Goal: Task Accomplishment & Management: Use online tool/utility

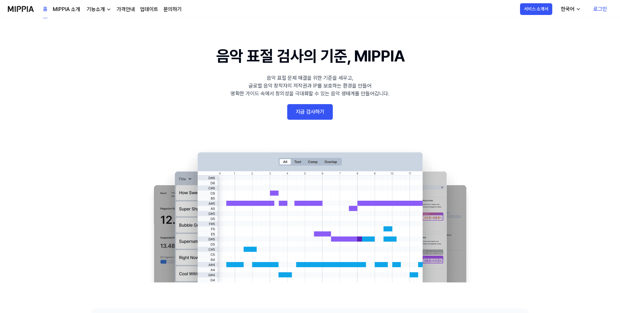
click at [312, 108] on link "지금 검사하기" at bounding box center [310, 112] width 46 height 16
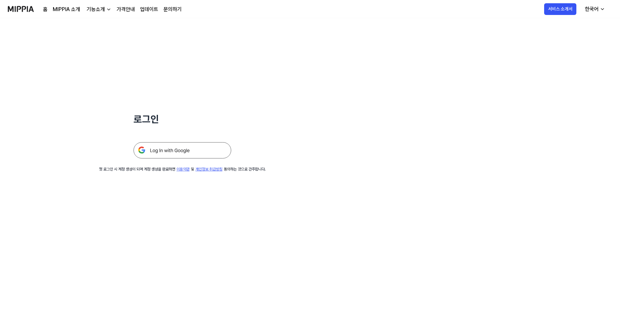
click at [187, 149] on img at bounding box center [183, 150] width 98 height 16
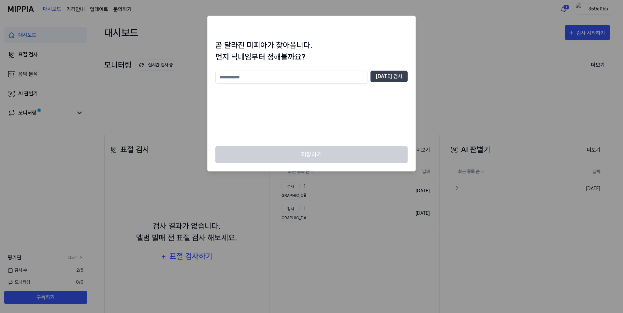
drag, startPoint x: 358, startPoint y: 80, endPoint x: 354, endPoint y: 86, distance: 6.4
click at [356, 83] on input "text" at bounding box center [291, 77] width 152 height 13
type input "*"
click at [368, 71] on input "*****" at bounding box center [291, 77] width 152 height 13
click at [376, 78] on div "***** 중복 검사" at bounding box center [311, 77] width 192 height 13
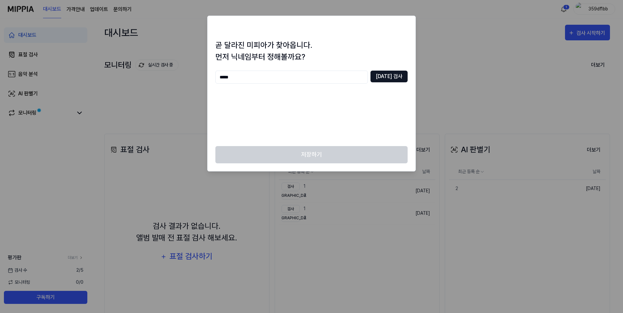
click at [380, 81] on button "중복 검사" at bounding box center [388, 77] width 37 height 12
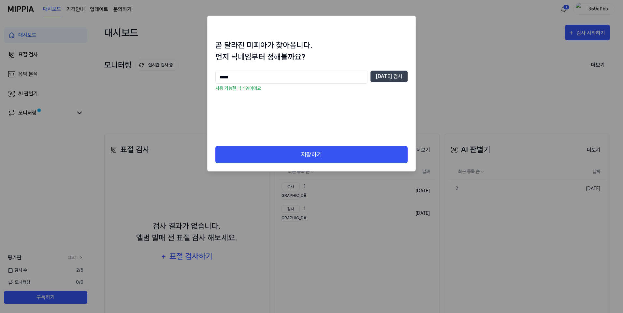
drag, startPoint x: 269, startPoint y: 81, endPoint x: 122, endPoint y: 64, distance: 147.6
click at [116, 64] on body "대시보드 가격안내 업데이트 문의하기 1 359df1bb 대시보드 표절 검사 음악 분석 AI 판별기 모니터링 평가판 더보기 검사 수 2 / 5 …" at bounding box center [311, 156] width 623 height 313
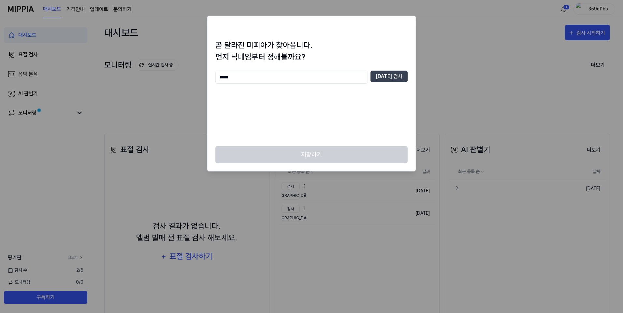
type input "*****"
drag, startPoint x: 409, startPoint y: 72, endPoint x: 390, endPoint y: 78, distance: 19.9
click at [408, 72] on div "곧 달라진 미피아가 찾아옵니다. 먼저 닉네임부터 정해볼까요? ***** 중복 검사" at bounding box center [311, 92] width 208 height 107
click at [389, 78] on button "중복 검사" at bounding box center [388, 77] width 37 height 12
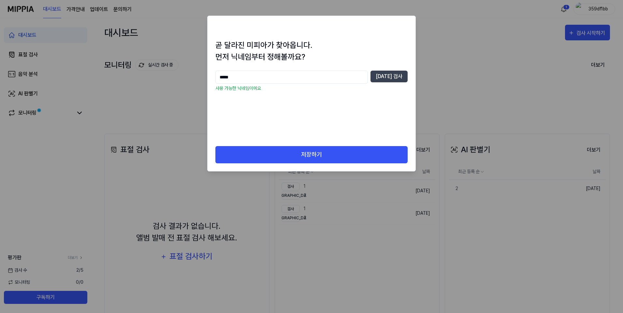
click at [348, 141] on div "곧 달라진 미피아가 찾아옵니다. 먼저 닉네임부터 정해볼까요? ***** 중복 검사 사용 가능한 닉네임이에요" at bounding box center [311, 92] width 208 height 107
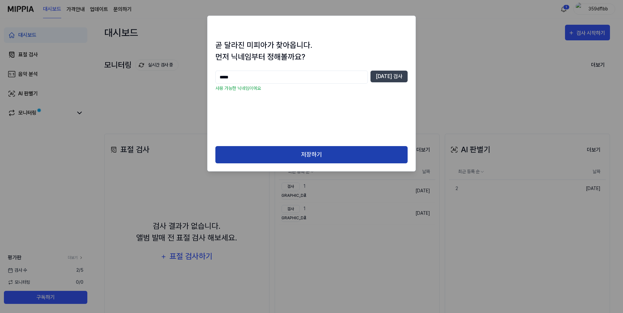
click at [344, 149] on button "저장하기" at bounding box center [311, 154] width 192 height 17
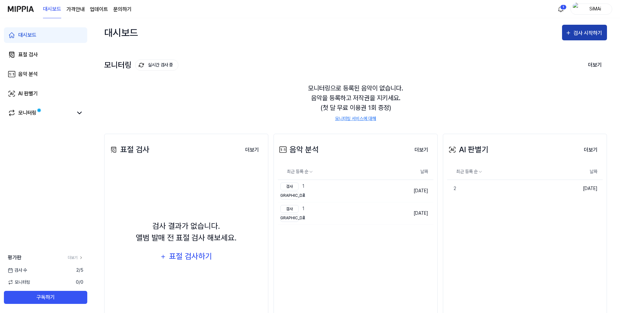
click at [581, 37] on div "검사 시작하기" at bounding box center [589, 33] width 30 height 8
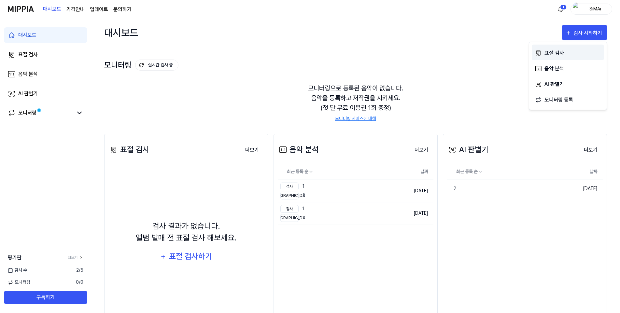
click at [565, 51] on div "표절 검사" at bounding box center [573, 53] width 57 height 8
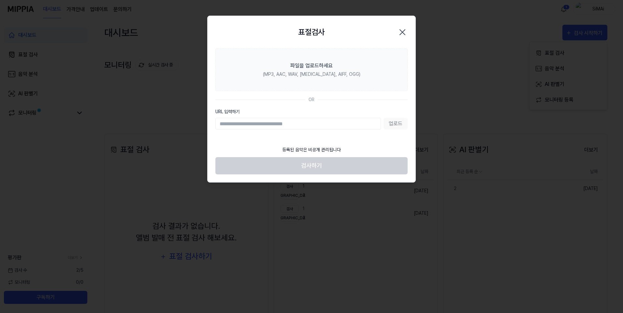
click at [402, 35] on icon "button" at bounding box center [402, 32] width 10 height 10
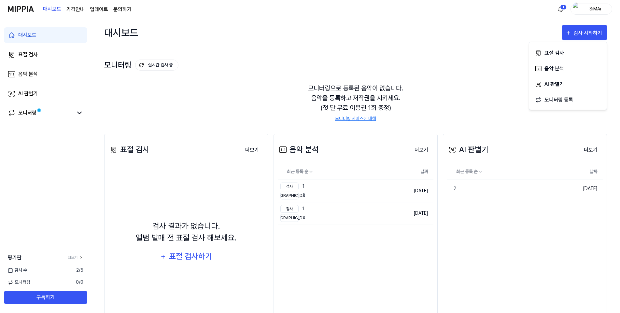
click at [450, 66] on div "모니터링 실시간 검사 중 더보기" at bounding box center [355, 65] width 503 height 10
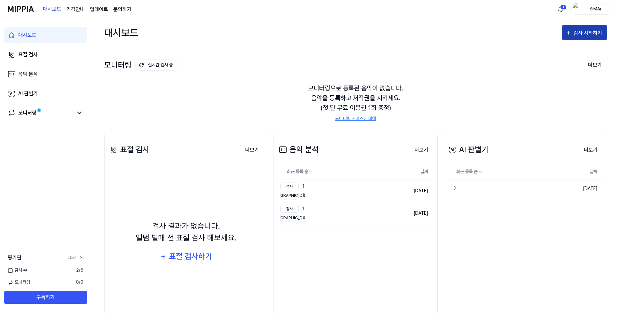
click at [576, 37] on button "검사 시작하기" at bounding box center [584, 33] width 45 height 16
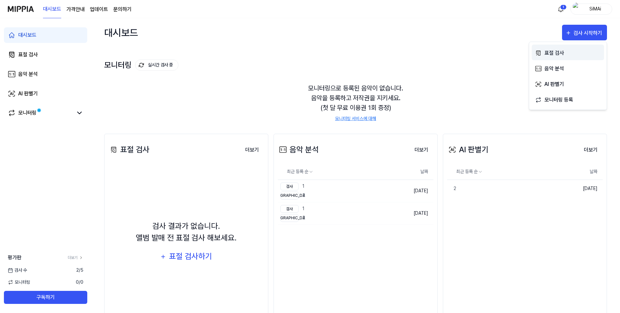
click at [558, 55] on div "표절 검사" at bounding box center [573, 53] width 57 height 8
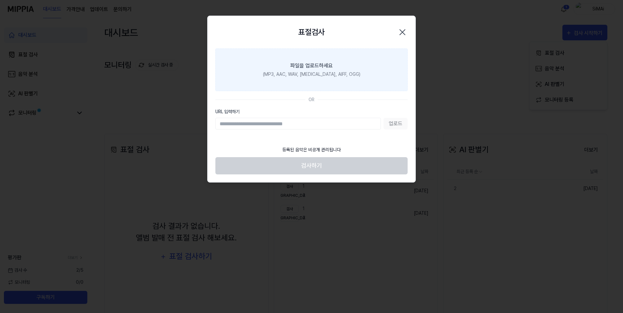
click at [354, 122] on input "URL 입력하기" at bounding box center [297, 124] width 165 height 12
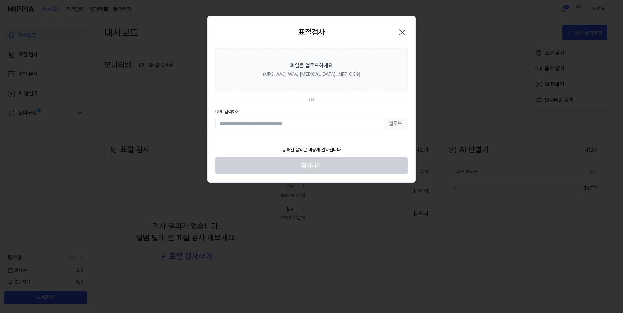
click at [332, 124] on input "URL 입력하기" at bounding box center [297, 124] width 165 height 12
click at [312, 121] on input "URL 입력하기" at bounding box center [297, 124] width 165 height 12
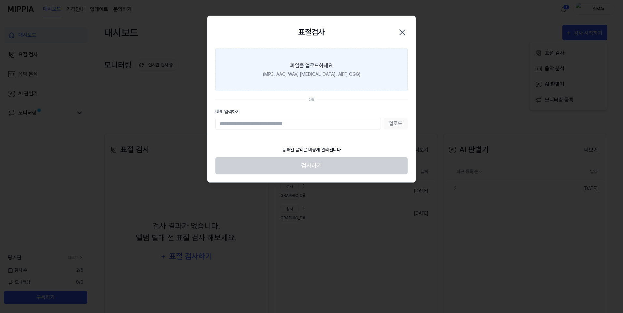
click at [355, 51] on label "파일을 업로드하세요 (MP3, AAC, WAV, FLAC, AIFF, OGG)" at bounding box center [311, 70] width 192 height 43
click at [0, 0] on input "파일을 업로드하세요 (MP3, AAC, WAV, FLAC, AIFF, OGG)" at bounding box center [0, 0] width 0 height 0
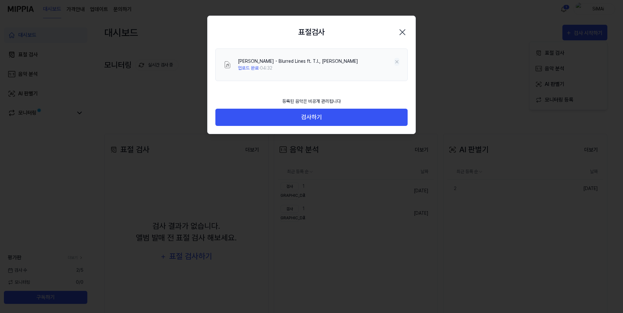
click at [395, 61] on icon at bounding box center [396, 61] width 5 height 5
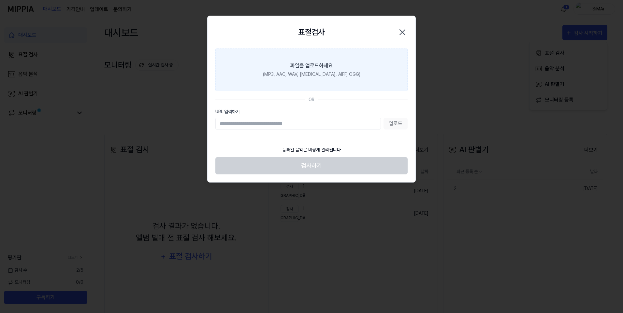
click at [313, 71] on div "(MP3, AAC, WAV, FLAC, AIFF, OGG)" at bounding box center [311, 74] width 97 height 7
click at [0, 0] on input "파일을 업로드하세요 (MP3, AAC, WAV, FLAC, AIFF, OGG)" at bounding box center [0, 0] width 0 height 0
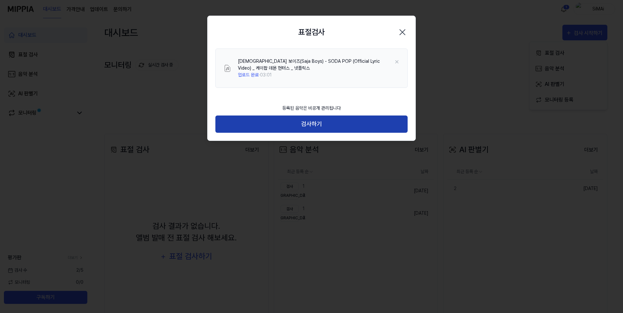
click at [322, 125] on button "검사하기" at bounding box center [311, 124] width 192 height 17
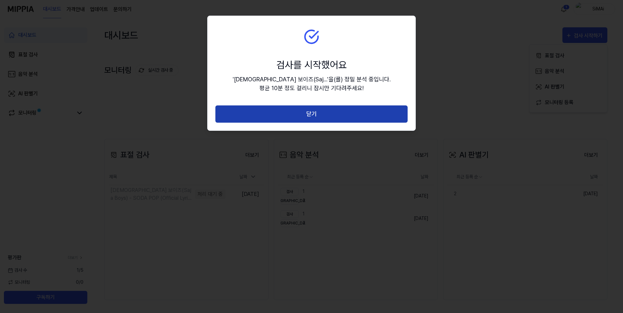
click at [271, 118] on button "닫기" at bounding box center [311, 114] width 192 height 17
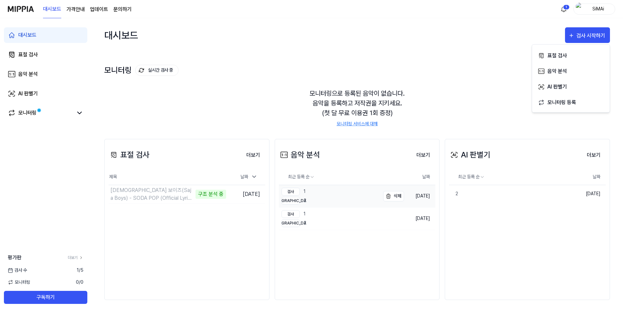
click at [347, 198] on link "검사 1 비교 2" at bounding box center [329, 196] width 101 height 22
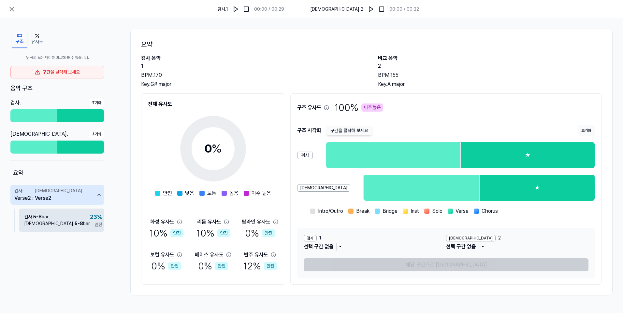
click at [67, 219] on div "검사 . 5 - 8 bar 비교 . 5 - 8 bar 23 % 안전" at bounding box center [61, 220] width 85 height 23
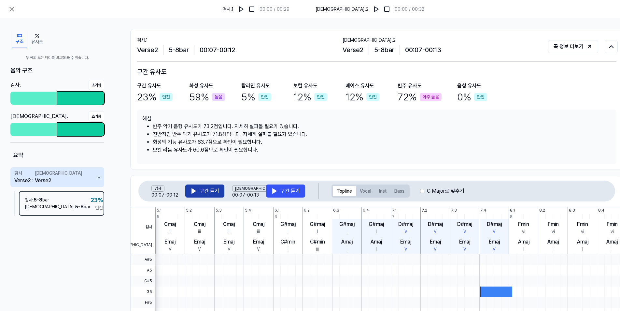
click at [207, 188] on button "구간 듣기" at bounding box center [204, 190] width 39 height 13
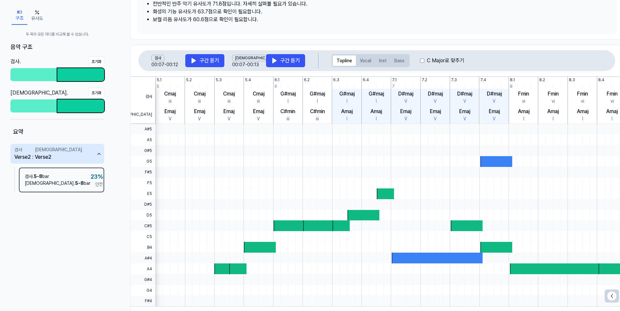
scroll to position [65, 0]
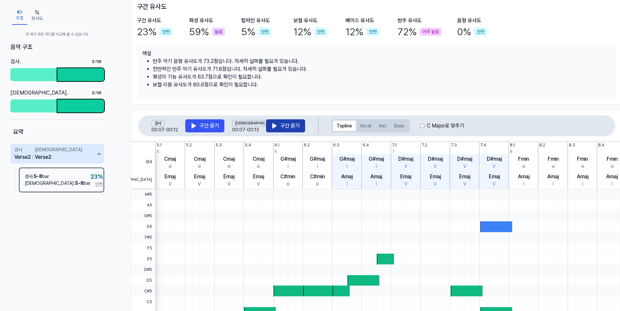
click at [299, 121] on button "구간 듣기" at bounding box center [285, 125] width 39 height 13
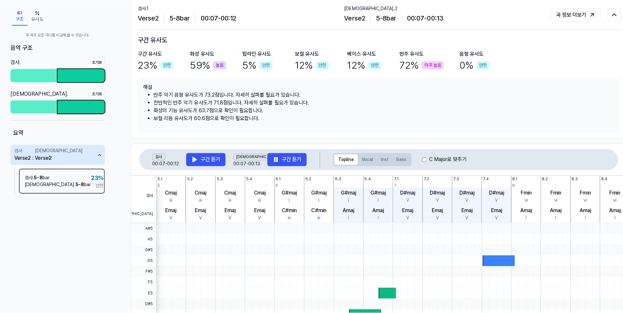
scroll to position [0, 0]
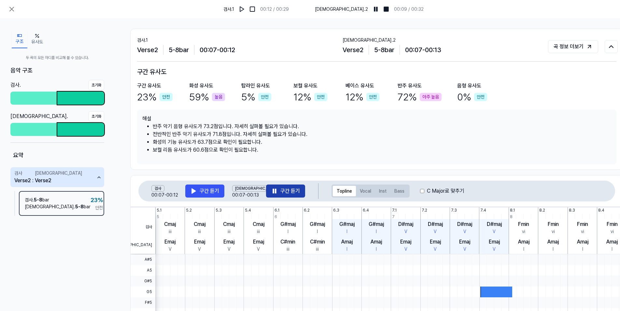
click at [282, 194] on button "구간 듣기" at bounding box center [285, 190] width 39 height 13
click at [11, 7] on icon at bounding box center [12, 9] width 8 height 8
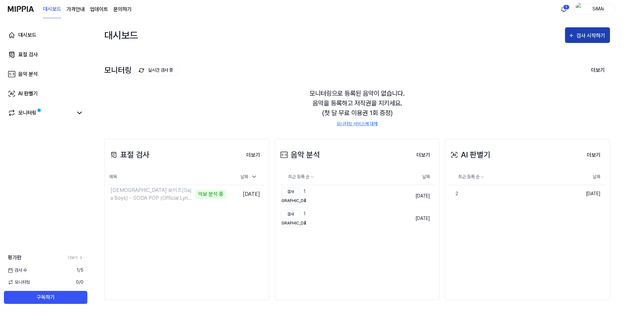
click at [607, 34] on button "검사 시작하기" at bounding box center [587, 35] width 45 height 16
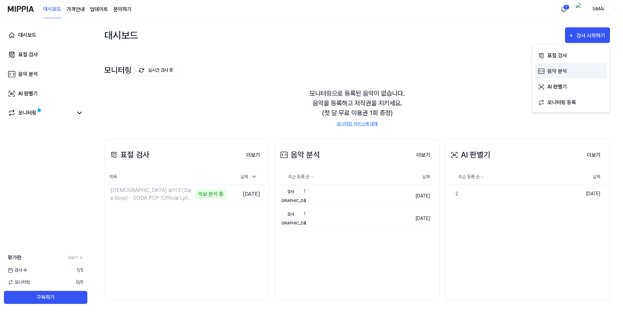
click at [565, 69] on div "음악 분석" at bounding box center [575, 71] width 57 height 8
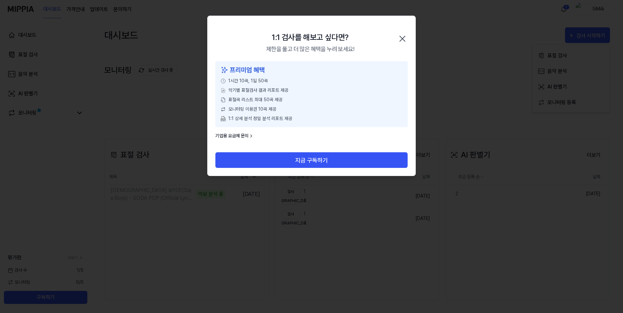
click at [401, 35] on div "1:1 검사를 해보고 싶다면? 제한을 풀고 더 많은 혜택을 누려 보세요! 닫기" at bounding box center [311, 38] width 208 height 45
click at [401, 39] on icon "button" at bounding box center [402, 38] width 5 height 5
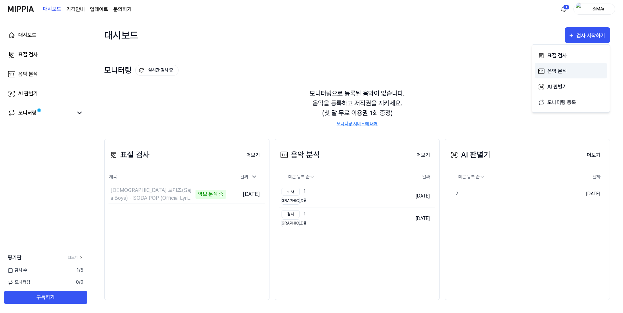
click at [565, 75] on div "음악 분석" at bounding box center [575, 71] width 57 height 8
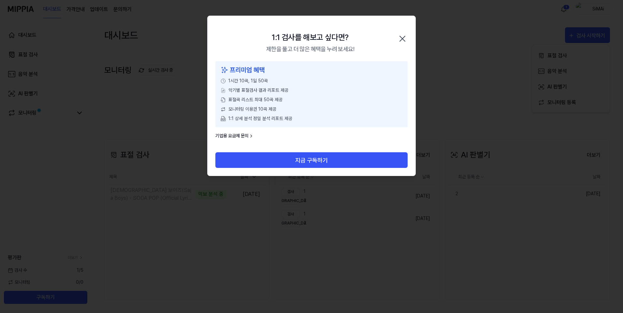
click at [250, 134] on icon at bounding box center [251, 136] width 5 height 5
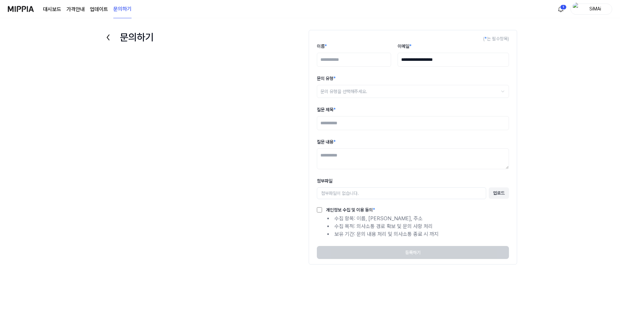
click at [105, 36] on icon at bounding box center [108, 37] width 10 height 10
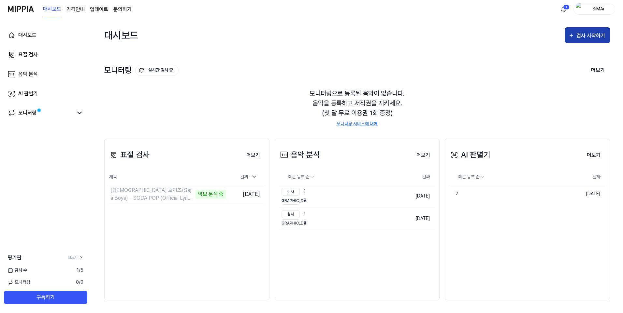
click at [589, 37] on div "검사 시작하기" at bounding box center [591, 36] width 30 height 8
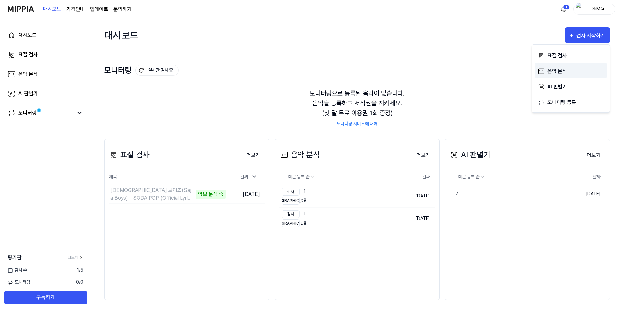
click at [568, 69] on div "음악 분석" at bounding box center [575, 71] width 57 height 8
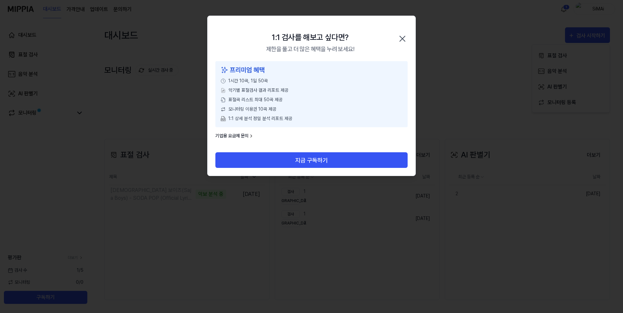
click at [262, 91] on span "악기별 표절검사 결과 리포트 제공" at bounding box center [258, 90] width 60 height 7
click at [404, 35] on icon "button" at bounding box center [402, 39] width 10 height 10
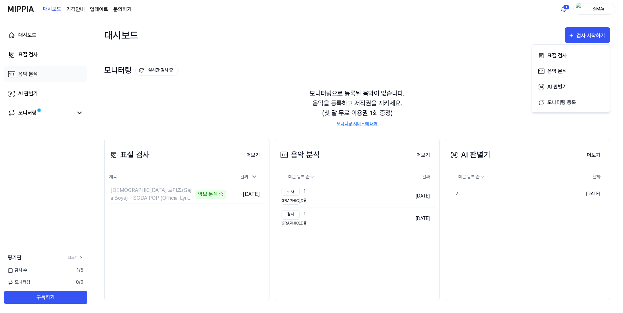
click at [30, 76] on div "음악 분석" at bounding box center [28, 74] width 20 height 8
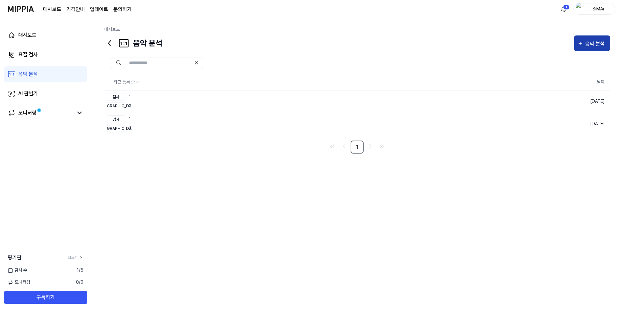
click at [601, 42] on div "음악 분석" at bounding box center [595, 44] width 21 height 8
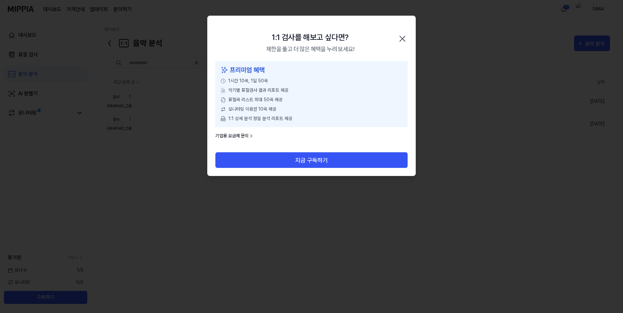
click at [402, 36] on icon "button" at bounding box center [402, 39] width 10 height 10
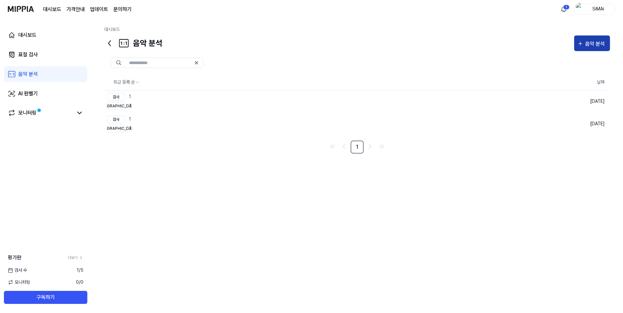
click at [602, 38] on button "음악 분석" at bounding box center [592, 44] width 36 height 16
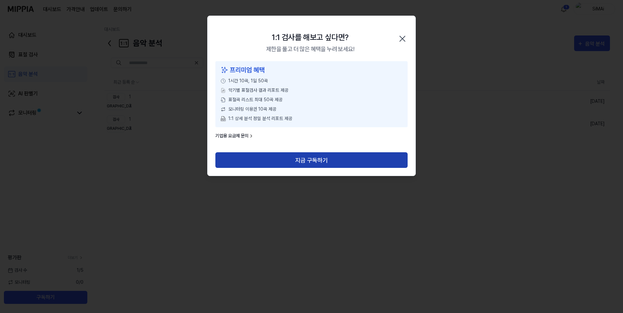
click at [258, 163] on button "지금 구독하기" at bounding box center [311, 160] width 192 height 16
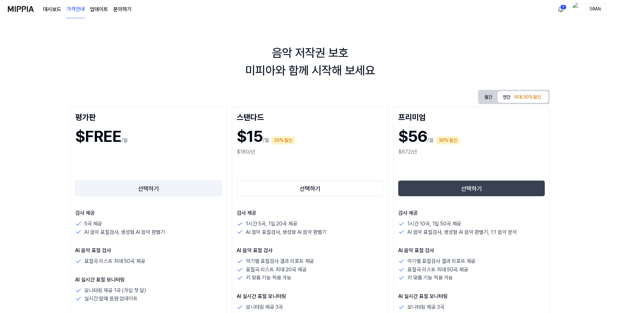
click at [156, 189] on button "선택하기" at bounding box center [148, 189] width 147 height 16
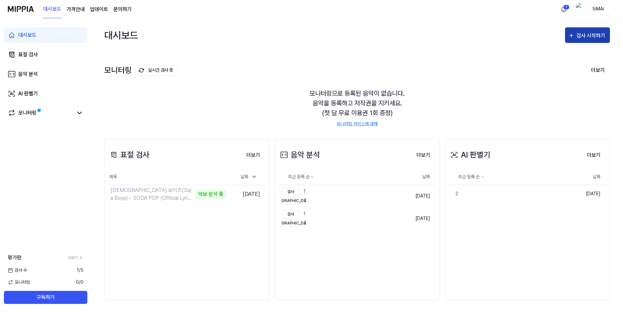
click at [581, 34] on div "검사 시작하기" at bounding box center [591, 36] width 30 height 8
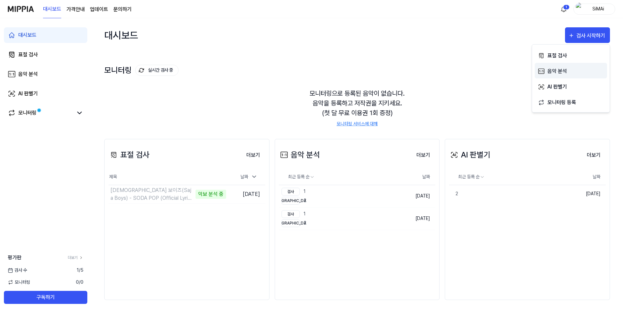
click at [566, 70] on div "음악 분석" at bounding box center [575, 71] width 57 height 8
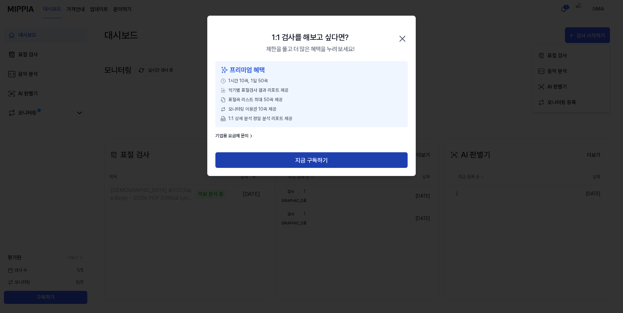
click at [324, 157] on button "지금 구독하기" at bounding box center [311, 160] width 192 height 16
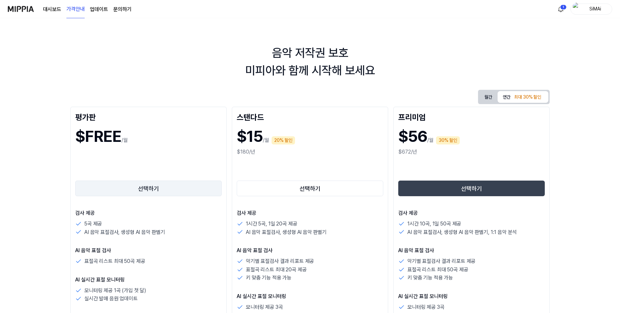
scroll to position [65, 0]
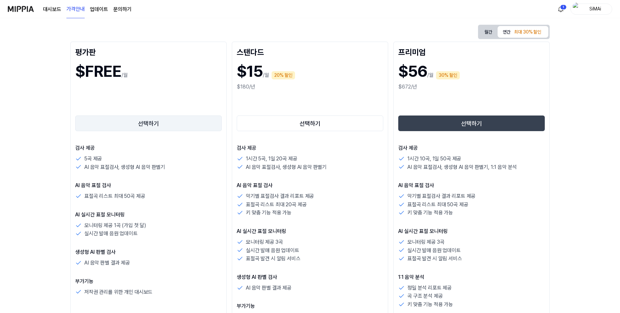
click at [164, 119] on button "선택하기" at bounding box center [148, 124] width 147 height 16
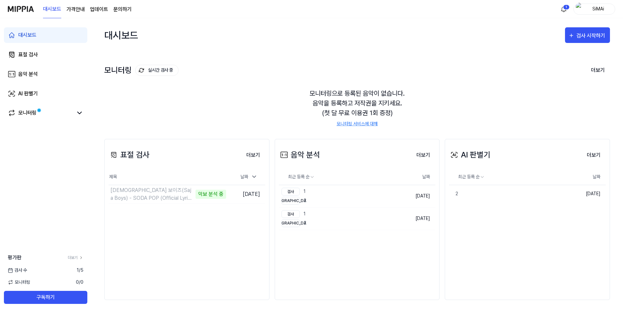
click at [366, 121] on link "모니터링 서비스에 대해" at bounding box center [356, 124] width 41 height 7
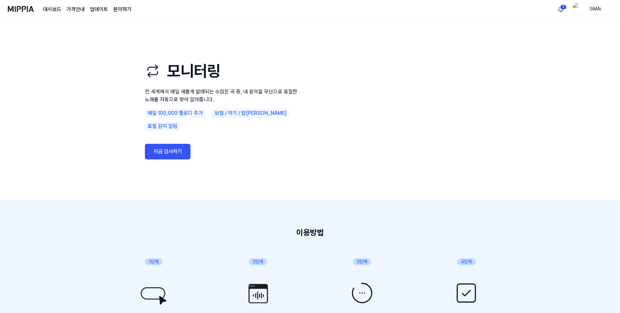
click at [179, 144] on link "지금 검사하기" at bounding box center [168, 152] width 46 height 16
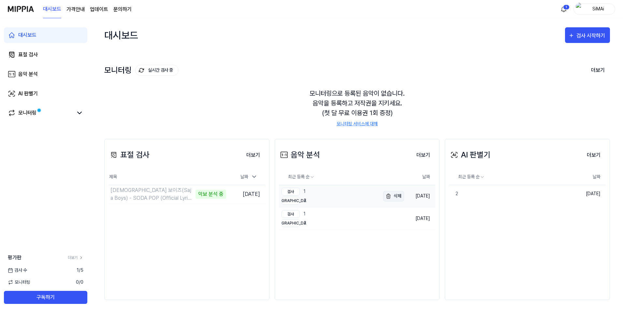
click at [384, 195] on img "button" at bounding box center [388, 197] width 8 height 8
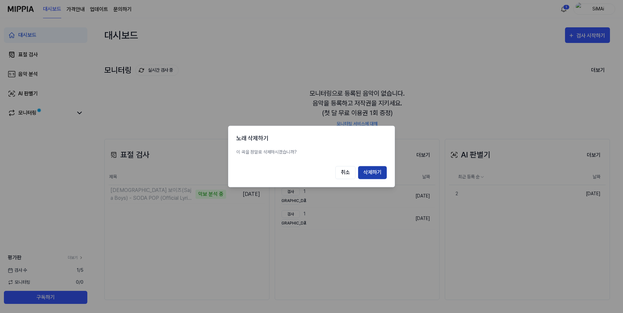
click at [380, 175] on button "삭제하기" at bounding box center [372, 172] width 29 height 13
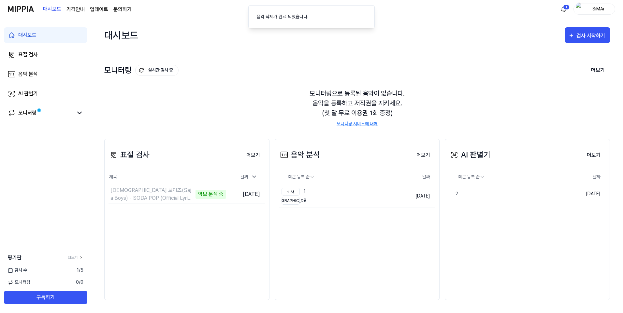
click at [389, 218] on div "음악 분석 더보기 음악 분석 최근 등록 순 날짜 검사 1 비교 2 삭제 2025.05.06. 더보기" at bounding box center [357, 219] width 165 height 161
click at [591, 37] on div "검사 시작하기" at bounding box center [591, 36] width 30 height 8
click at [560, 71] on div "음악 분석" at bounding box center [575, 71] width 57 height 8
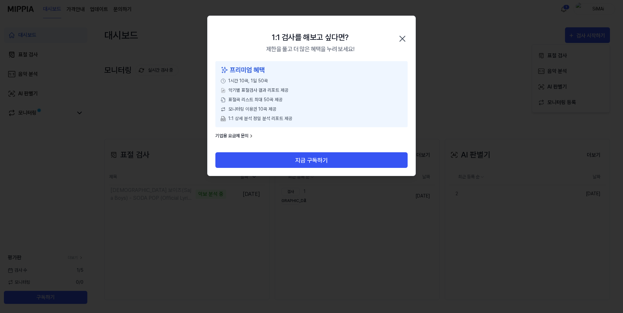
click at [400, 39] on icon "button" at bounding box center [402, 39] width 10 height 10
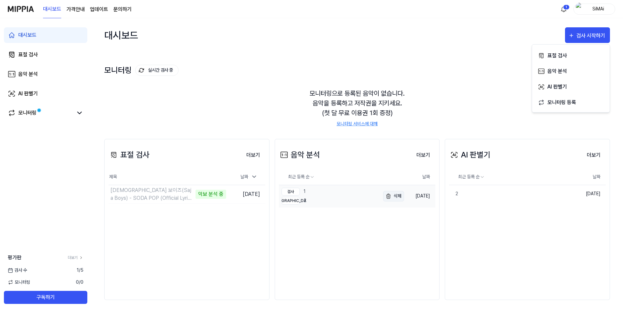
click at [389, 199] on button "삭제" at bounding box center [393, 196] width 21 height 10
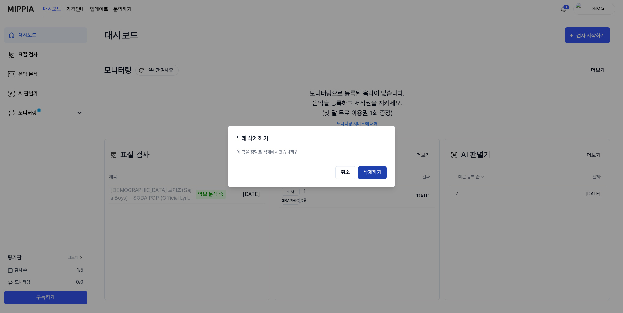
click at [369, 175] on button "삭제하기" at bounding box center [372, 172] width 29 height 13
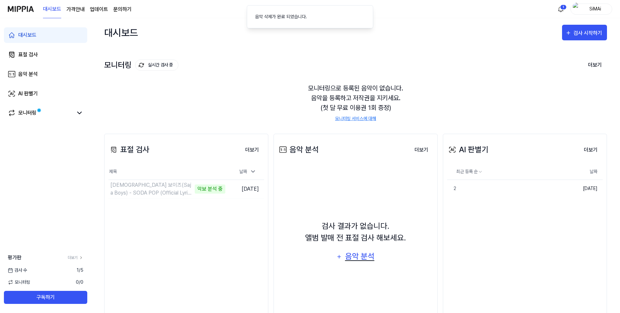
click at [359, 259] on div "음악 분석" at bounding box center [359, 256] width 31 height 12
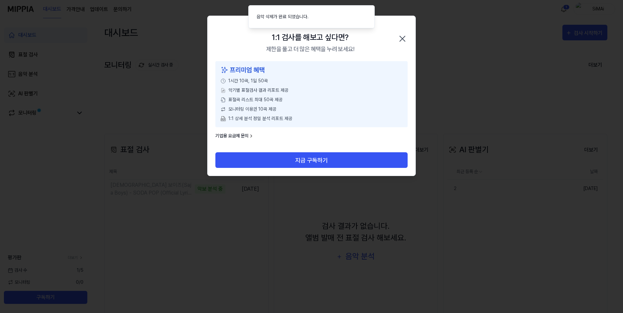
click at [402, 37] on icon "button" at bounding box center [402, 39] width 10 height 10
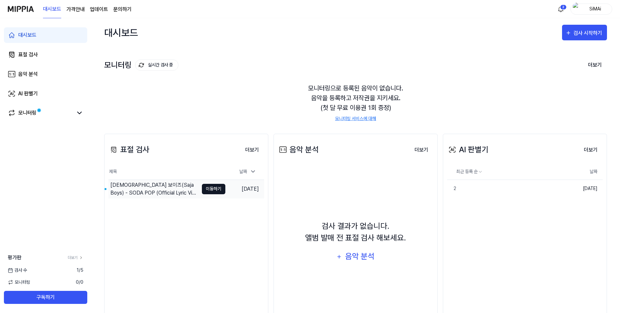
click at [218, 193] on button "이동하기" at bounding box center [213, 189] width 23 height 10
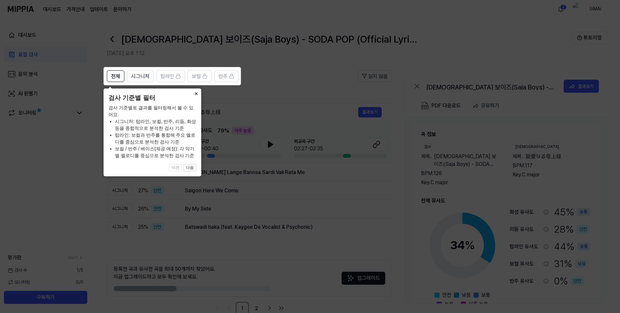
click at [197, 95] on button "×" at bounding box center [196, 93] width 10 height 9
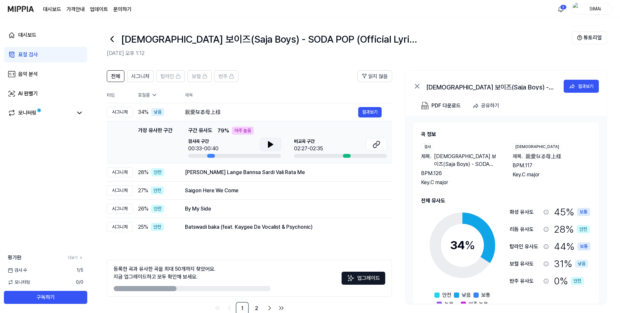
click at [267, 144] on icon at bounding box center [271, 145] width 8 height 8
click at [273, 147] on icon at bounding box center [271, 145] width 8 height 8
click at [269, 144] on icon at bounding box center [270, 145] width 5 height 6
click at [264, 142] on button at bounding box center [270, 144] width 21 height 13
click at [373, 146] on icon at bounding box center [375, 146] width 4 height 4
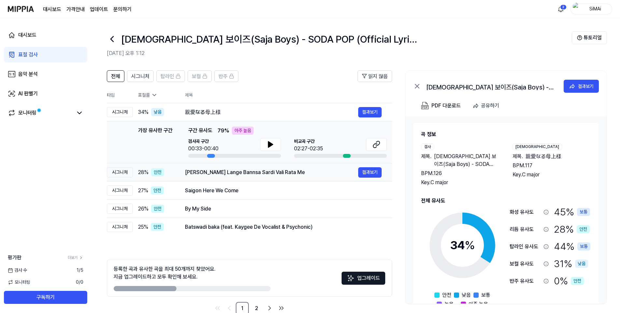
click at [204, 173] on div "[PERSON_NAME] Lange Bannsa Sardi Vali Rata Me" at bounding box center [271, 173] width 173 height 8
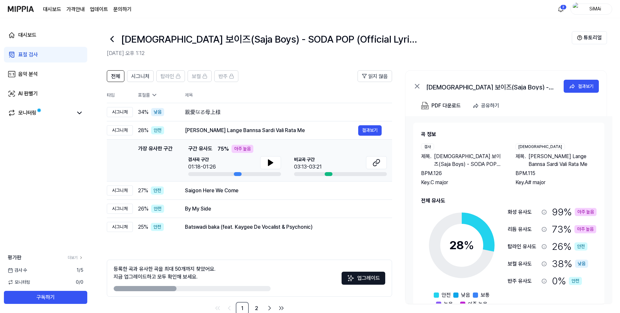
click at [281, 164] on div "검사곡 구간 01:18-01:26 비교곡 구간 03:13-03:21" at bounding box center [287, 166] width 199 height 20
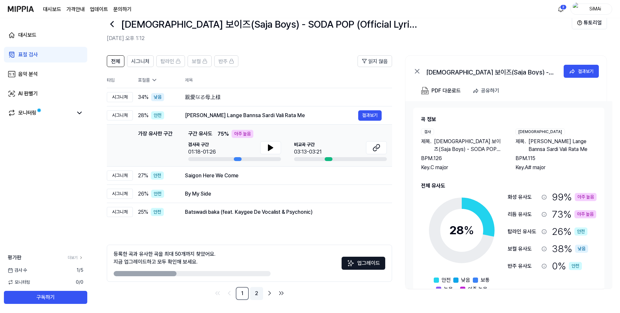
click at [254, 293] on link "2" at bounding box center [256, 293] width 13 height 13
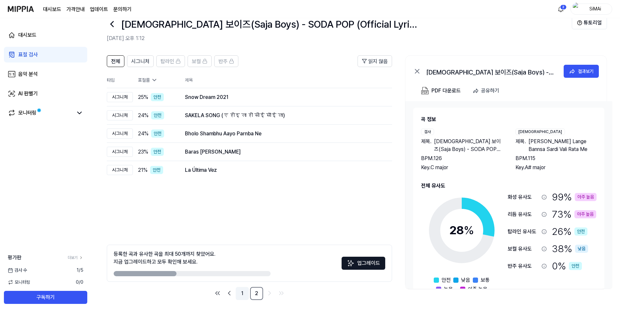
click at [242, 292] on link "1" at bounding box center [242, 293] width 13 height 13
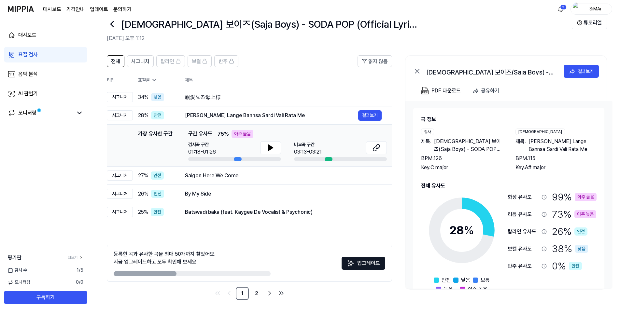
scroll to position [19, 0]
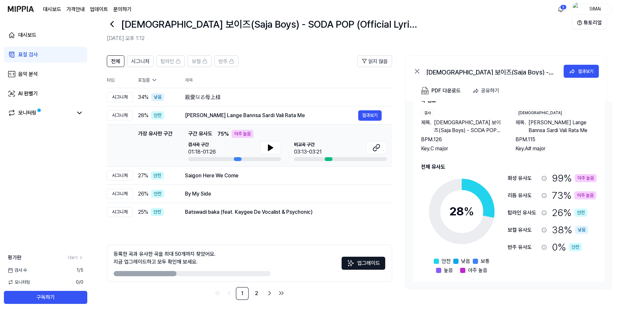
click at [587, 179] on div "아주 높음" at bounding box center [586, 178] width 22 height 8
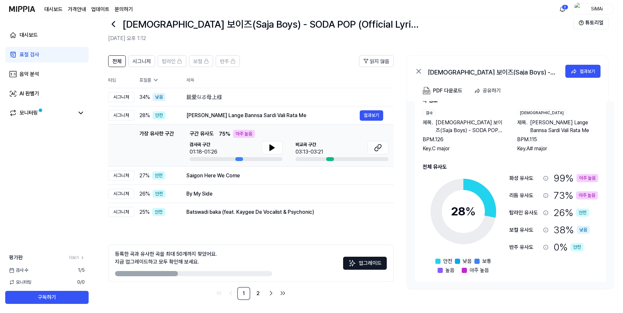
scroll to position [0, 0]
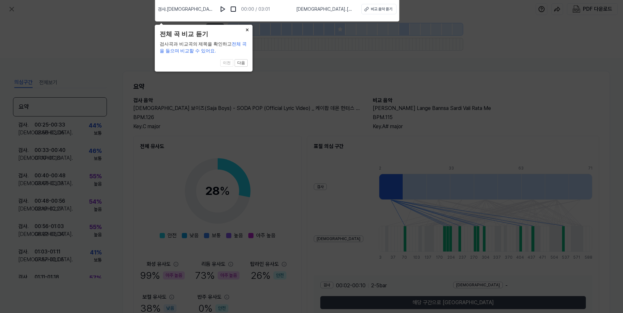
click at [246, 30] on button "×" at bounding box center [247, 29] width 10 height 9
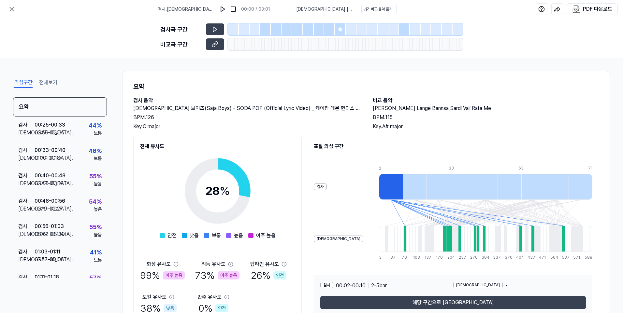
scroll to position [33, 0]
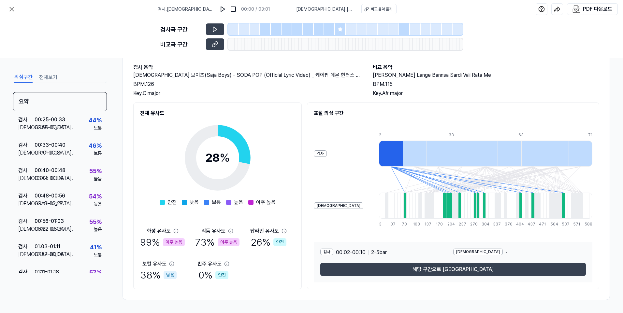
click at [466, 268] on button "해당 구간으로 [GEOGRAPHIC_DATA]" at bounding box center [452, 269] width 265 height 13
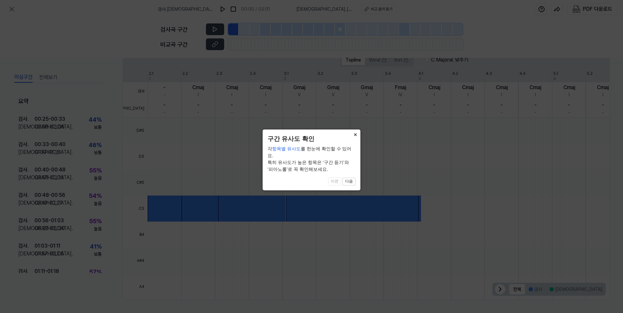
click at [357, 135] on button "×" at bounding box center [355, 134] width 10 height 9
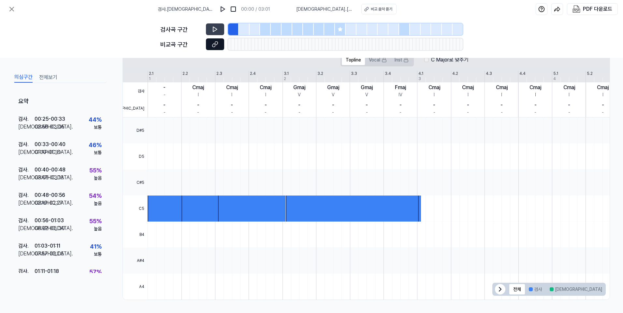
click at [220, 40] on button at bounding box center [215, 44] width 18 height 12
click at [80, 124] on div "검사 . 00:25 - 00:33 비교 . 02:56 - 03:05 44 % 보통" at bounding box center [60, 123] width 94 height 25
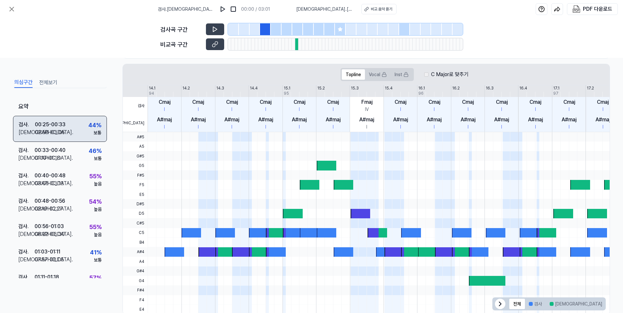
scroll to position [134, 0]
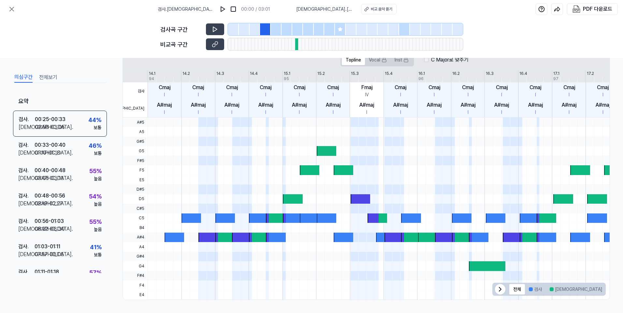
click at [296, 44] on div at bounding box center [296, 44] width 3 height 12
click at [221, 28] on button at bounding box center [215, 29] width 18 height 12
click at [296, 30] on div at bounding box center [297, 29] width 11 height 12
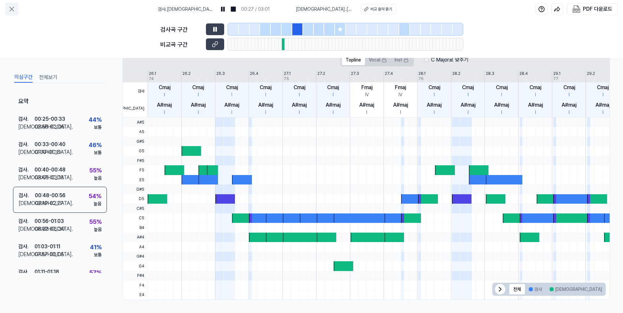
click at [15, 8] on icon at bounding box center [12, 9] width 8 height 8
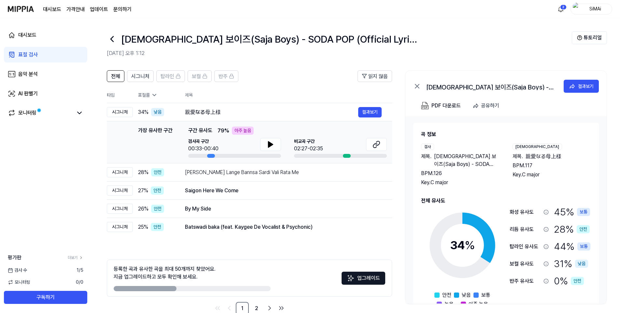
click at [32, 10] on img at bounding box center [21, 9] width 26 height 18
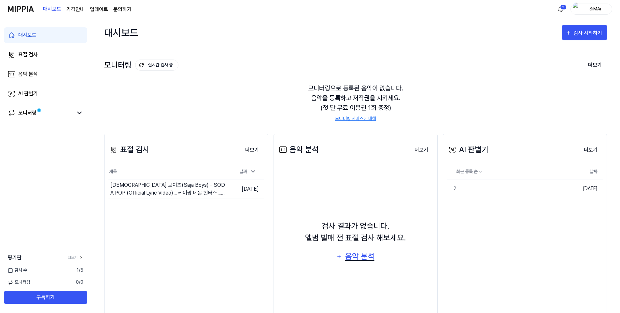
click at [350, 256] on div "음악 분석" at bounding box center [359, 256] width 31 height 12
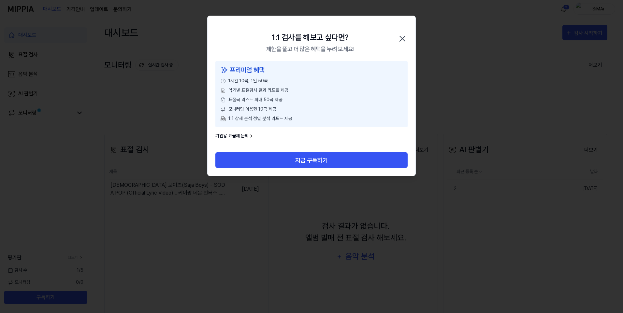
click at [402, 36] on icon "button" at bounding box center [402, 39] width 10 height 10
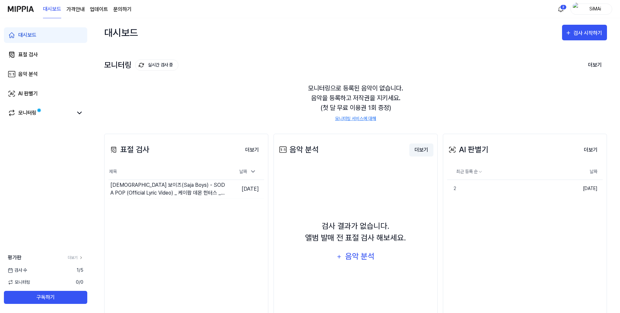
drag, startPoint x: 408, startPoint y: 145, endPoint x: 416, endPoint y: 151, distance: 9.3
click at [410, 148] on div "음악 분석 더보기" at bounding box center [356, 150] width 156 height 18
click at [424, 147] on button "더보기" at bounding box center [421, 150] width 24 height 13
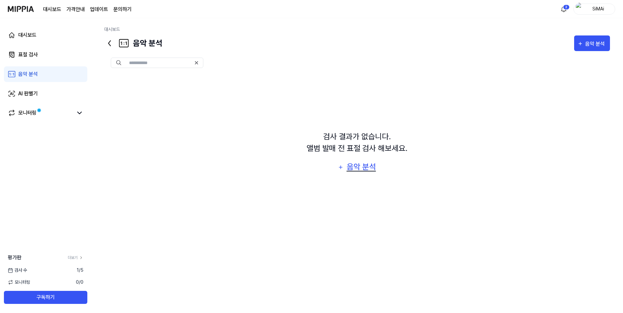
click at [365, 170] on div "음악 분석" at bounding box center [361, 167] width 31 height 12
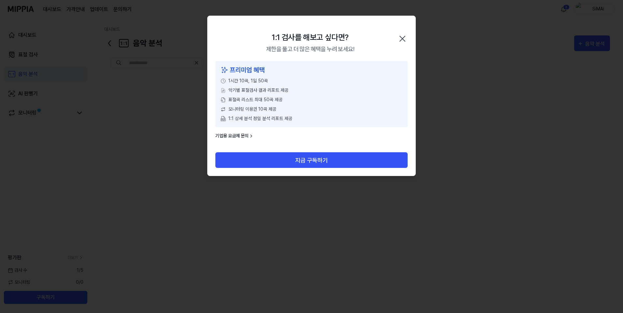
click at [403, 39] on icon "button" at bounding box center [402, 39] width 10 height 10
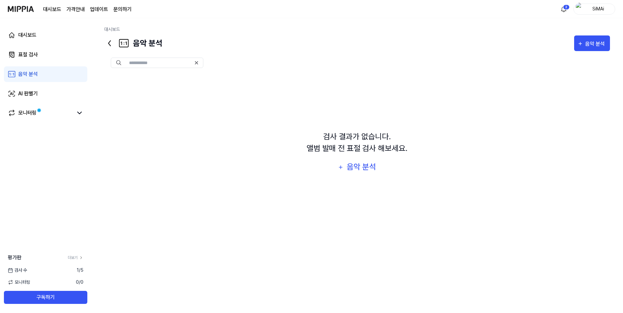
click at [108, 43] on icon at bounding box center [109, 43] width 10 height 10
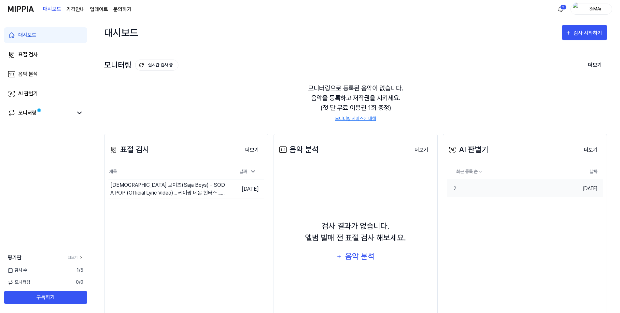
click at [580, 193] on td "2025.05.06." at bounding box center [584, 189] width 38 height 18
click at [588, 147] on button "더보기" at bounding box center [591, 150] width 24 height 13
